Goal: Task Accomplishment & Management: Use online tool/utility

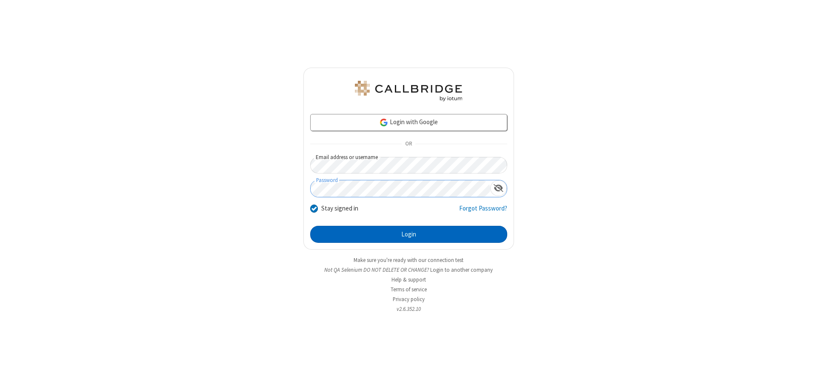
click at [408, 234] on button "Login" at bounding box center [408, 234] width 197 height 17
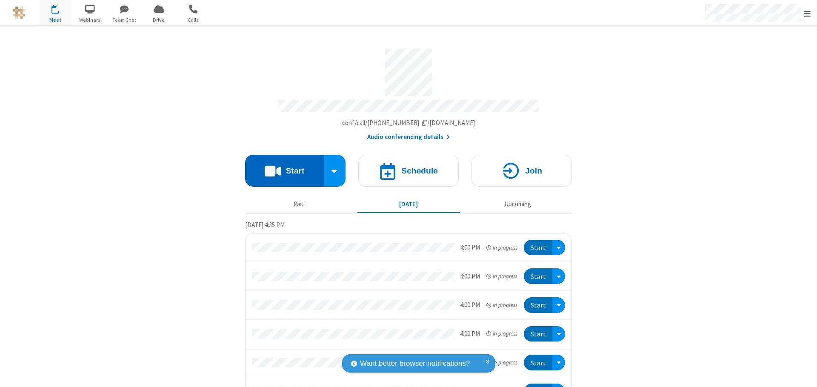
click at [281, 167] on button "Start" at bounding box center [284, 171] width 79 height 32
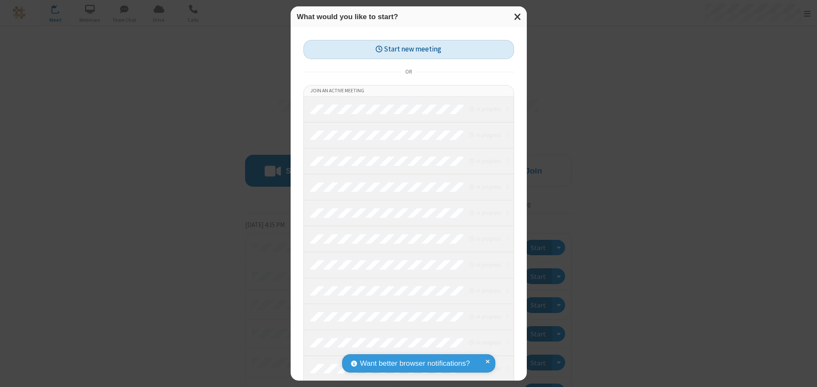
click at [408, 49] on button "Start new meeting" at bounding box center [408, 49] width 211 height 19
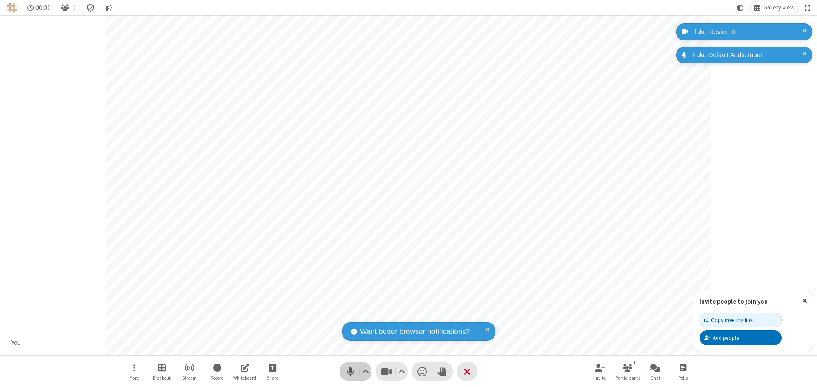
click at [350, 371] on span "Mute (⌘+Shift+A)" at bounding box center [350, 371] width 13 height 12
click at [350, 371] on span "Unmute (⌘+Shift+A)" at bounding box center [350, 371] width 13 height 12
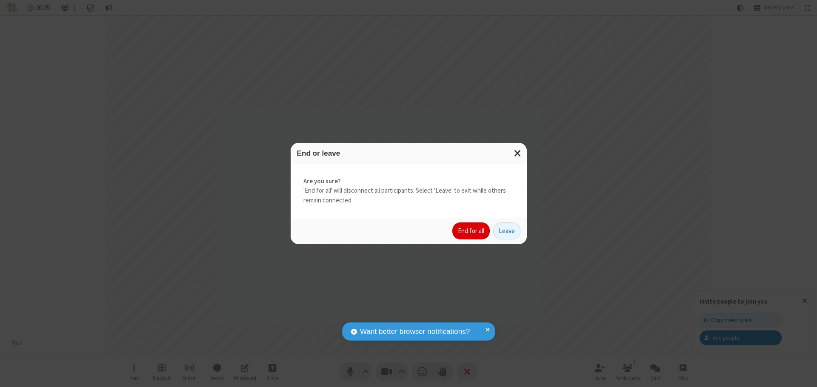
click at [471, 231] on button "End for all" at bounding box center [470, 230] width 37 height 17
